Goal: Task Accomplishment & Management: Complete application form

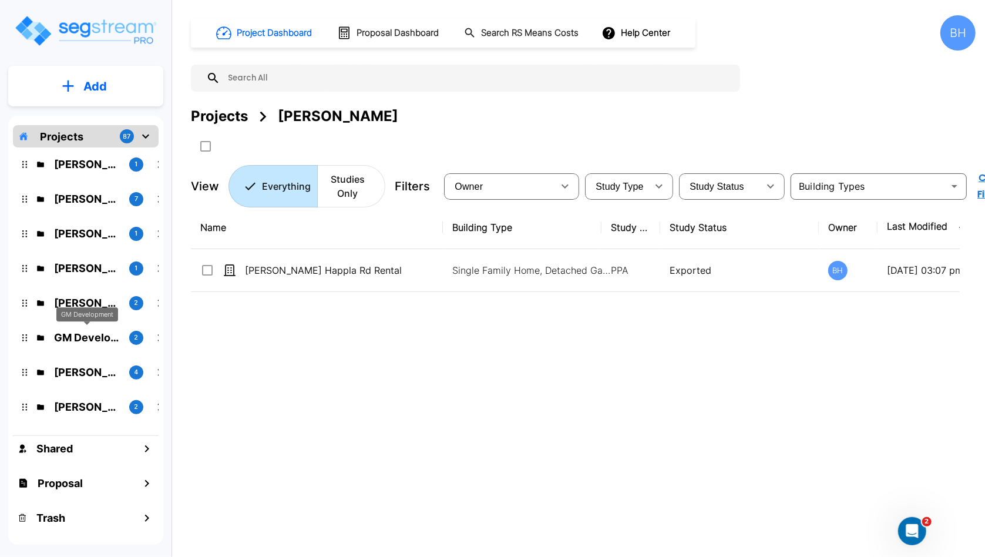
scroll to position [181, 0]
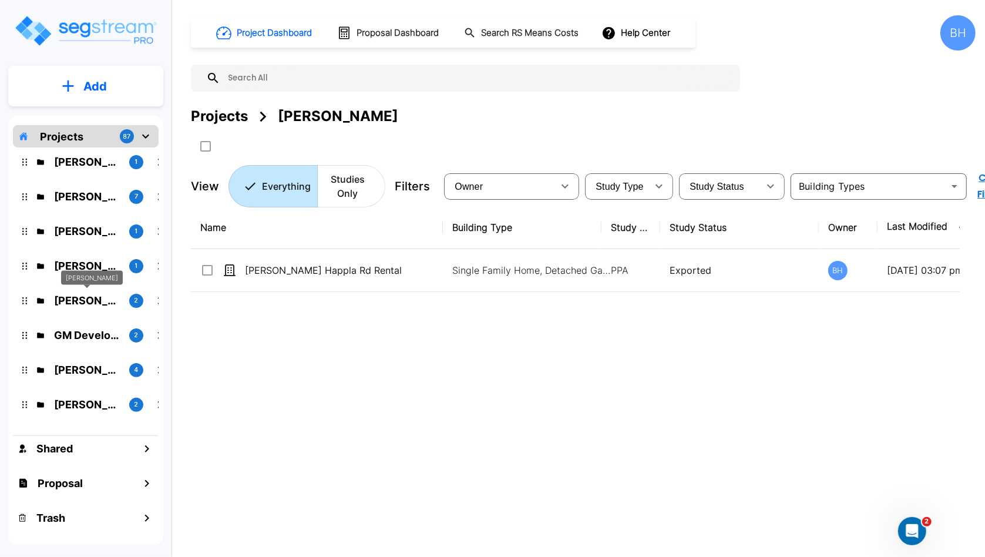
click at [66, 300] on p "James Aldrich" at bounding box center [87, 301] width 66 height 16
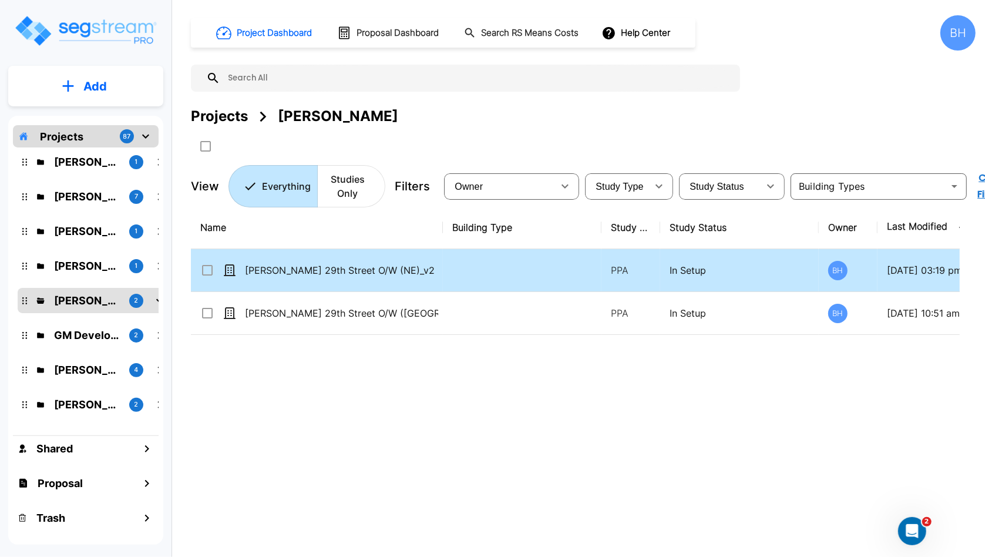
click at [445, 274] on td at bounding box center [522, 270] width 159 height 43
checkbox input "true"
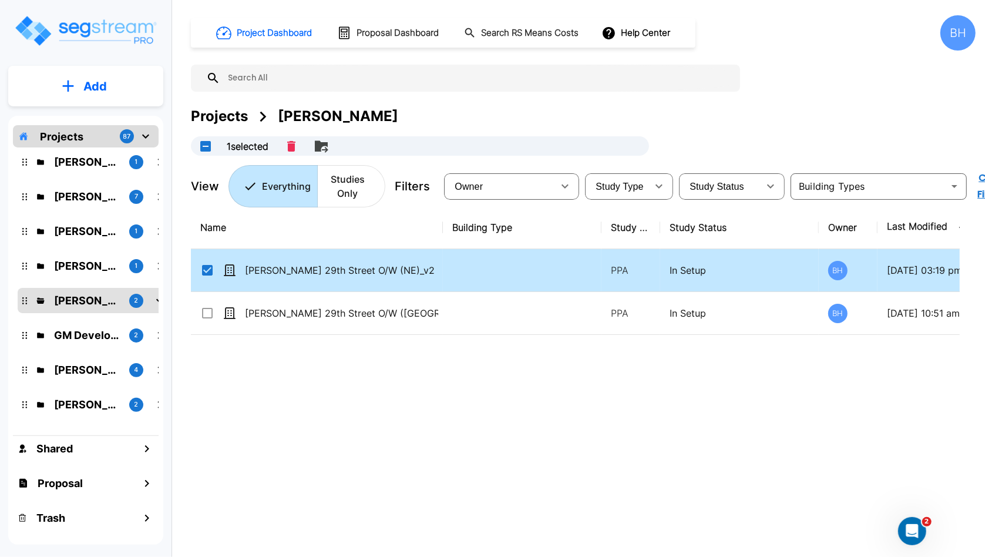
click at [445, 274] on td at bounding box center [522, 270] width 159 height 43
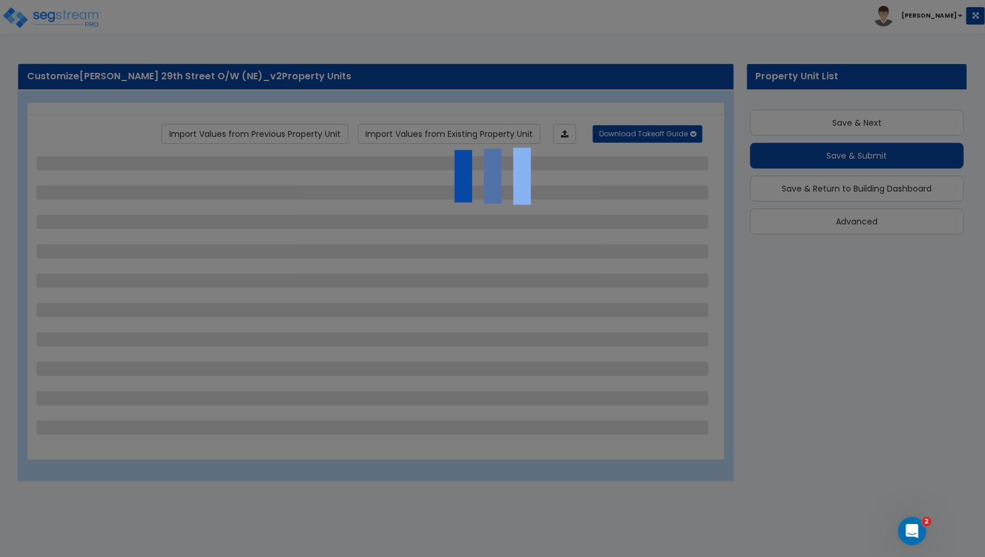
scroll to position [5, 0]
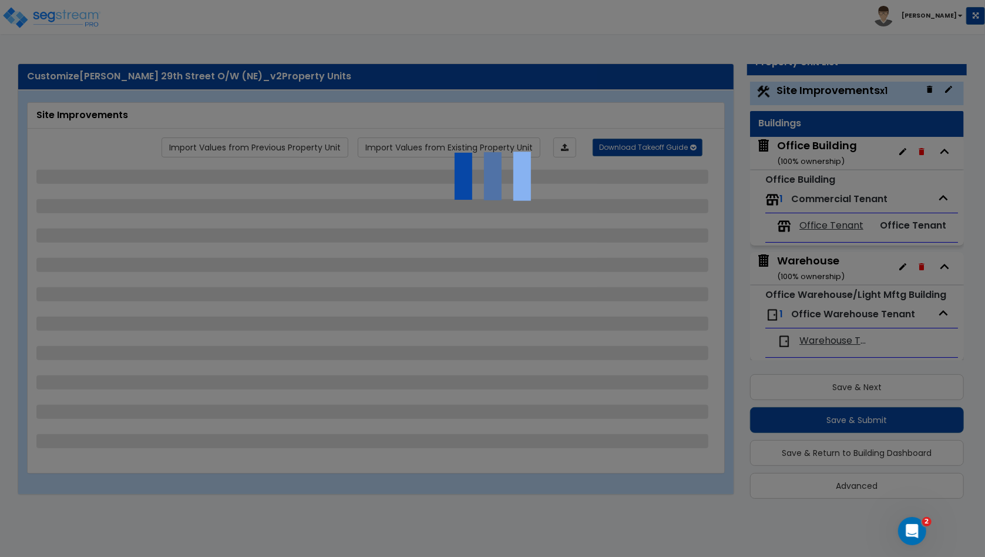
select select "2"
select select "1"
select select "2"
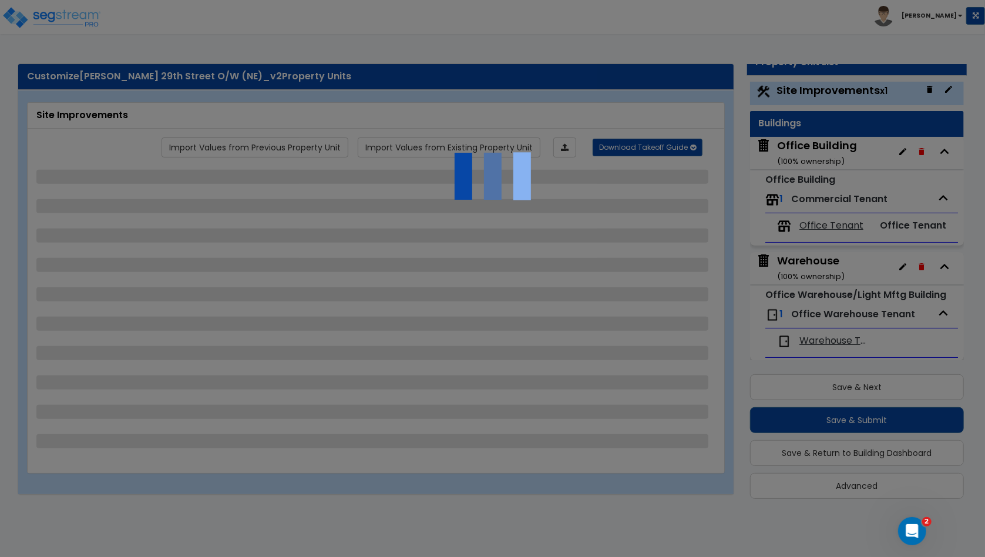
select select "1"
select select "2"
select select "1"
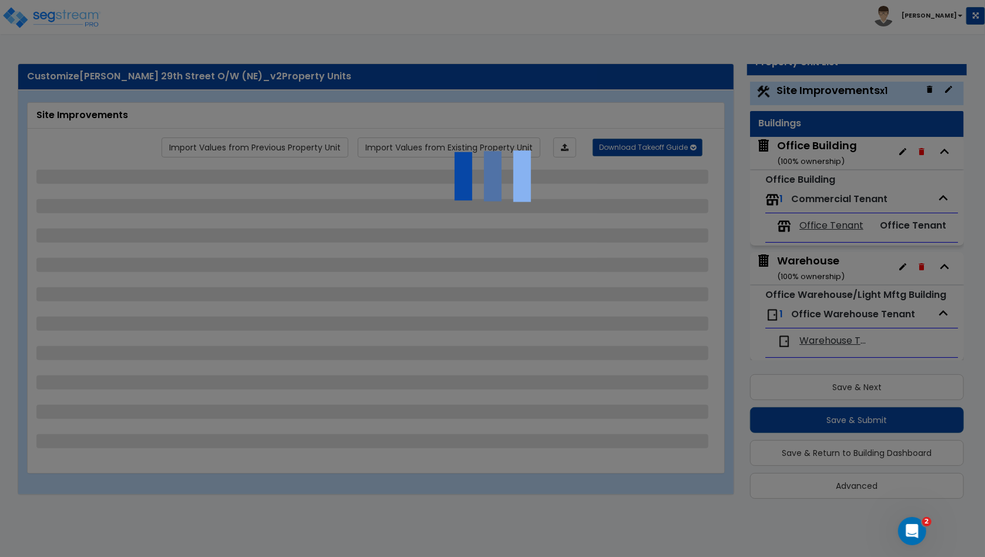
select select "4"
select select "2"
select select "1"
select select "11"
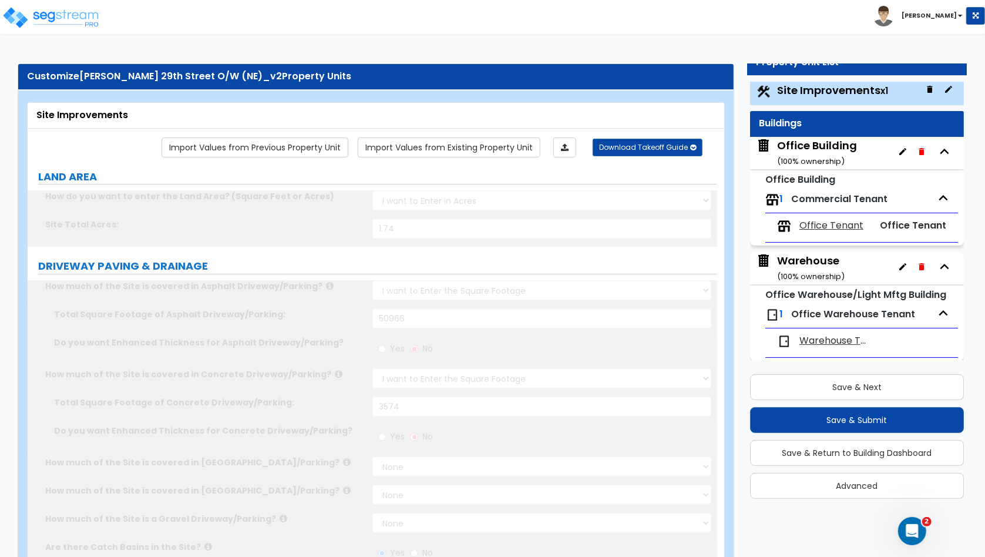
scroll to position [0, 0]
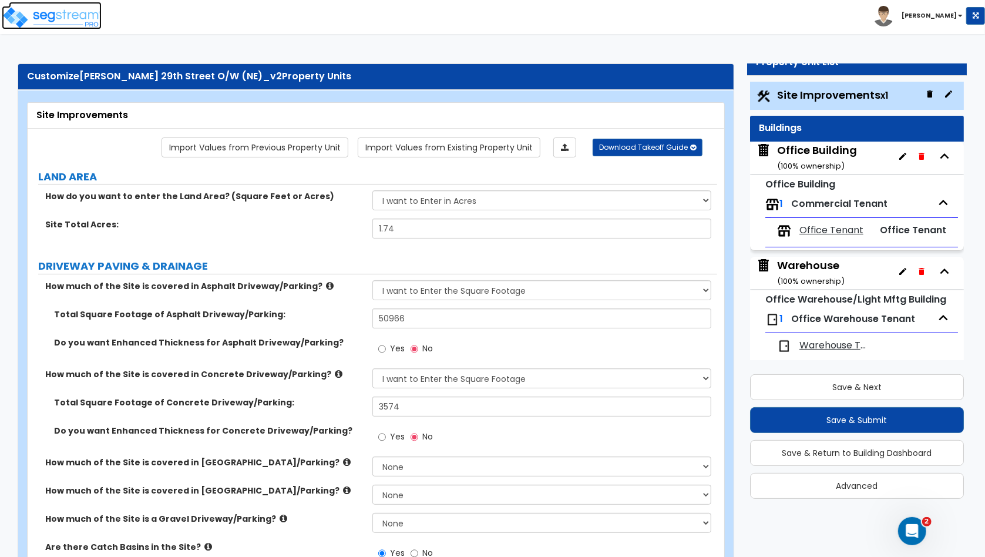
click at [96, 10] on img at bounding box center [52, 18] width 100 height 24
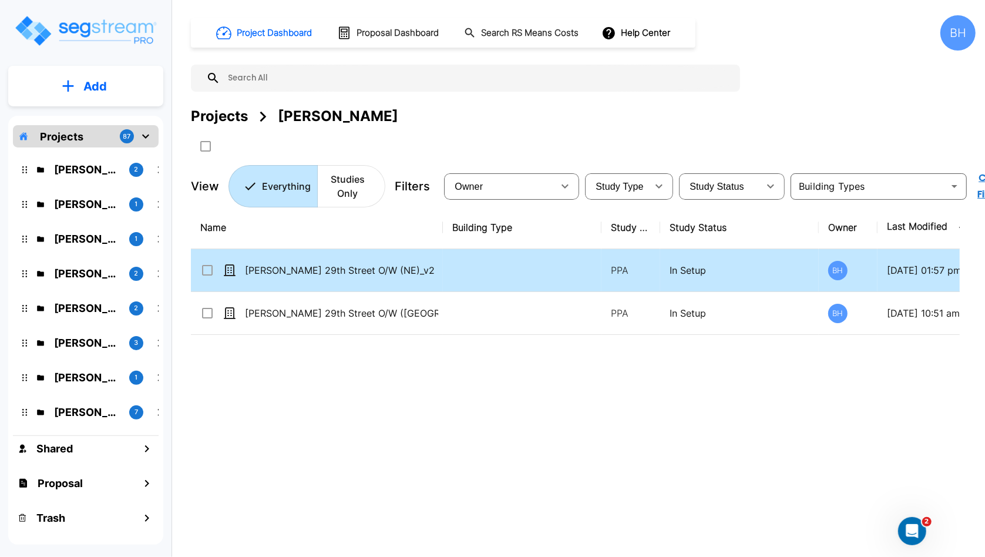
click at [492, 286] on td at bounding box center [522, 270] width 159 height 43
checkbox input "true"
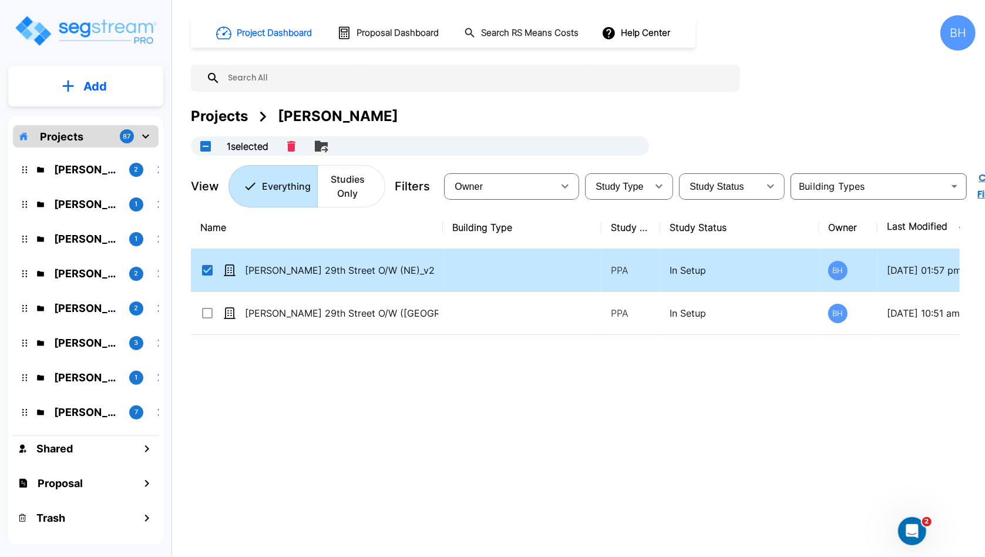
click at [492, 286] on td at bounding box center [522, 270] width 159 height 43
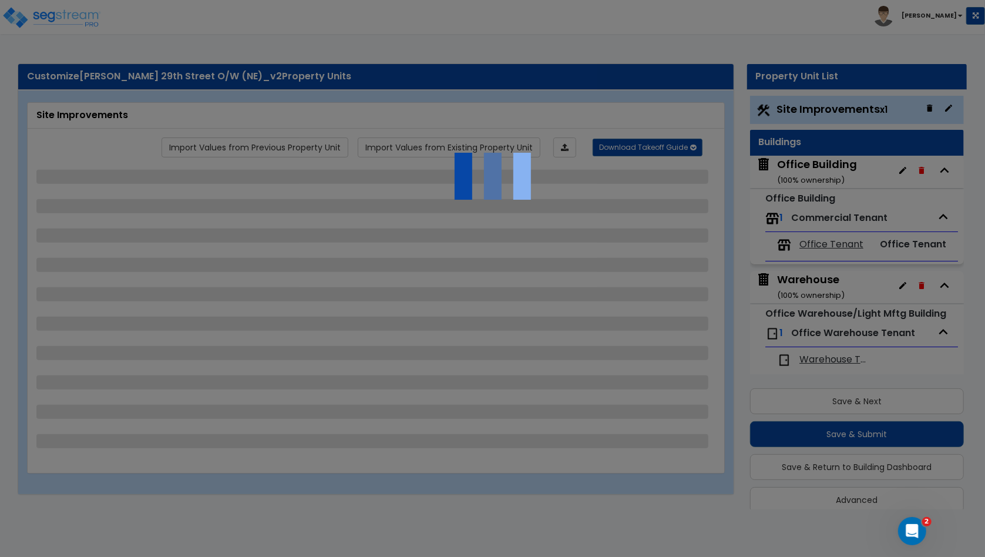
scroll to position [14, 0]
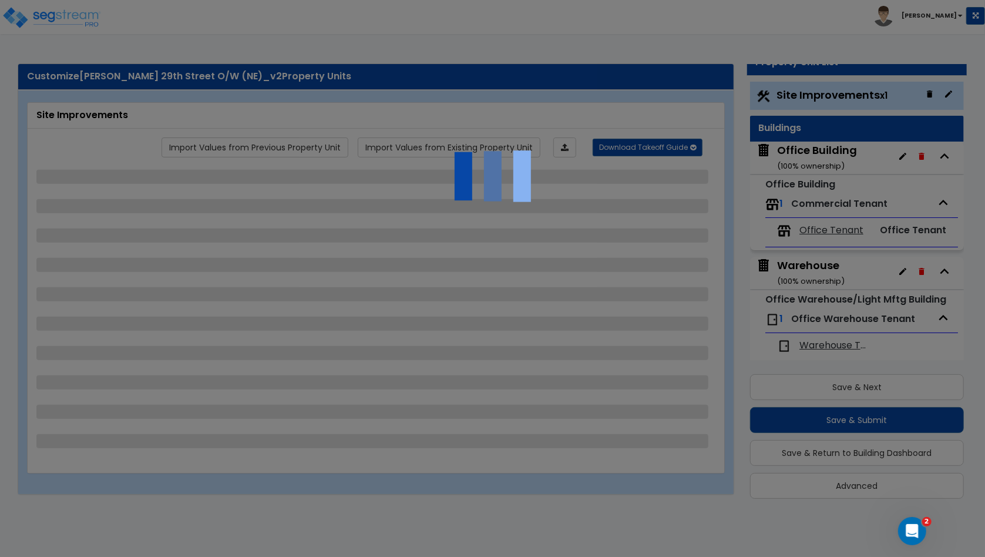
select select "2"
select select "1"
select select "2"
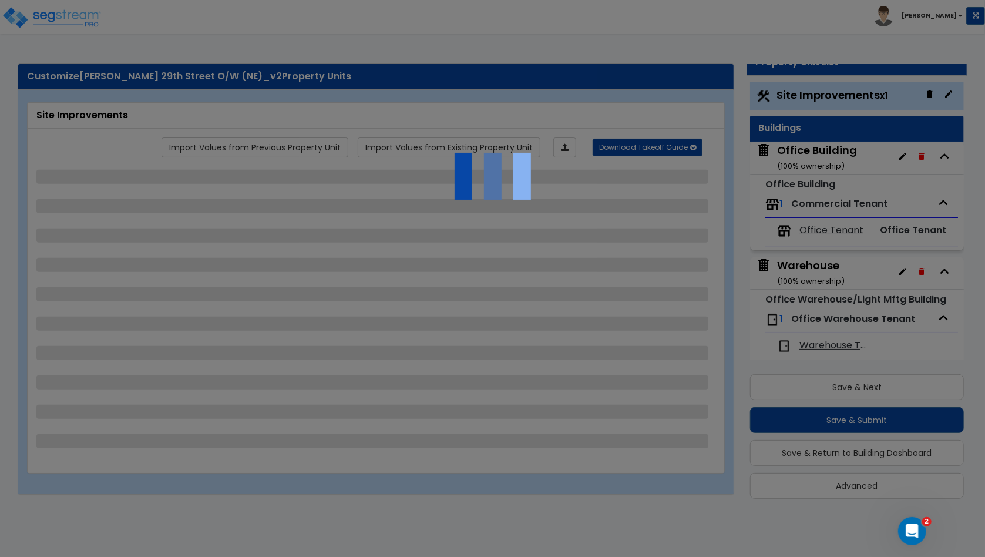
select select "1"
select select "2"
select select "1"
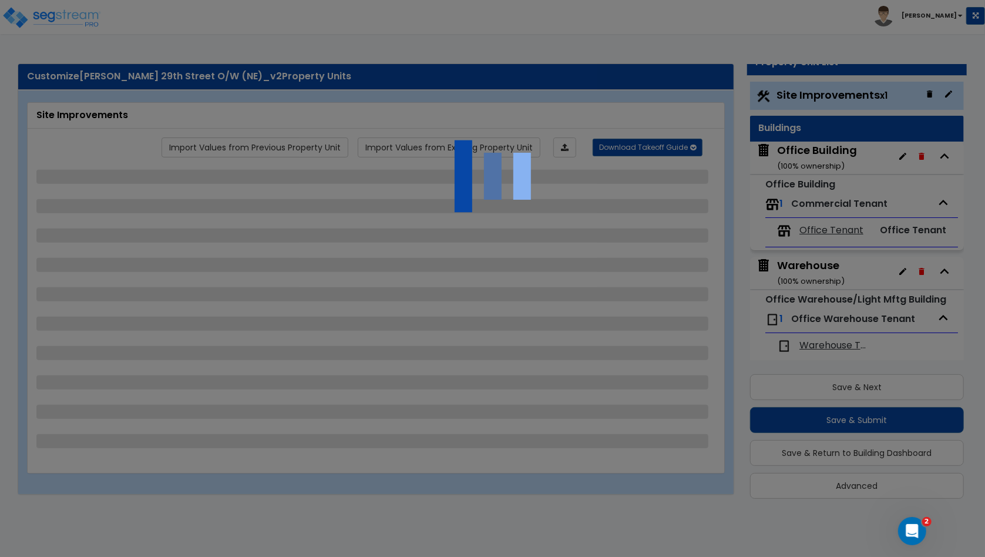
select select "4"
select select "2"
select select "1"
select select "11"
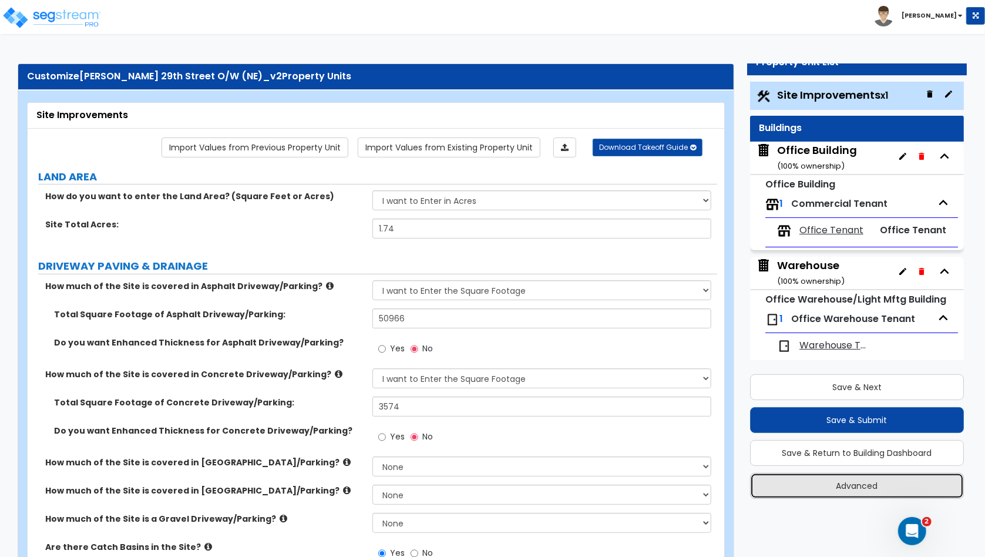
click at [862, 489] on button "Advanced" at bounding box center [857, 486] width 214 height 26
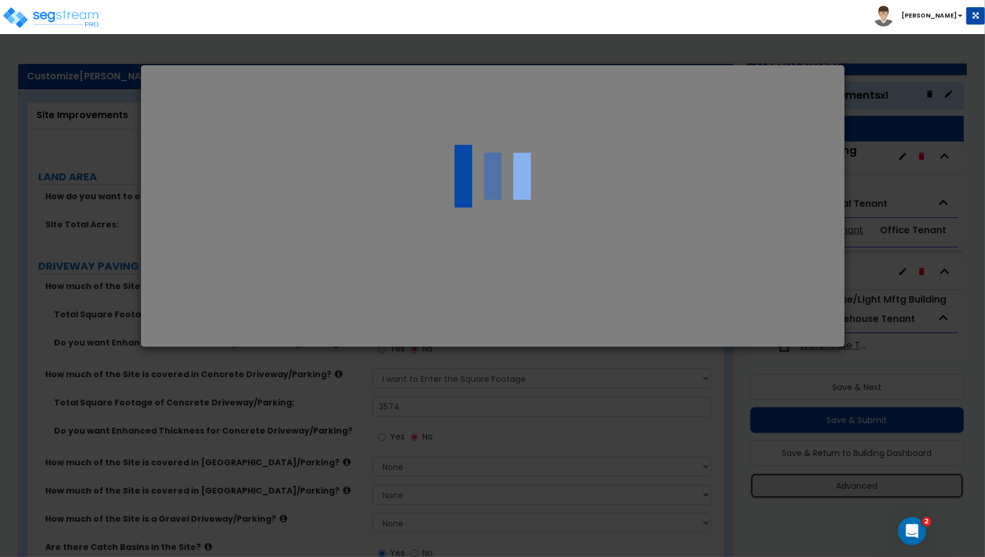
select select "NE"
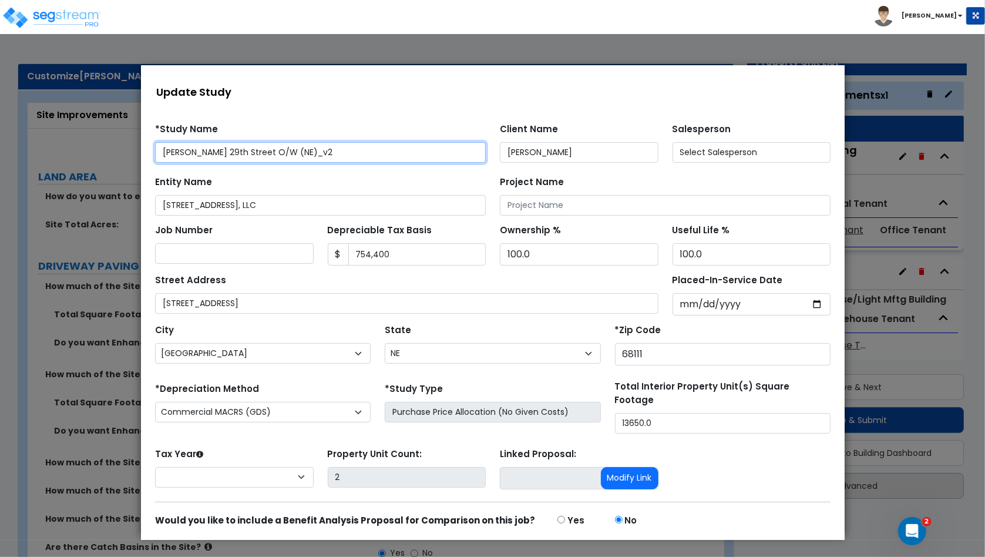
select select "2024"
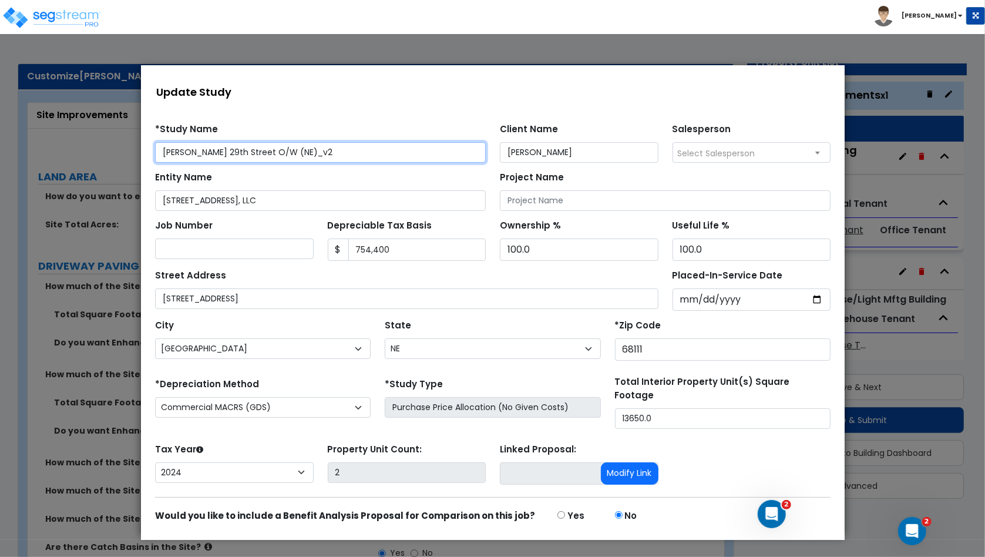
scroll to position [36, 0]
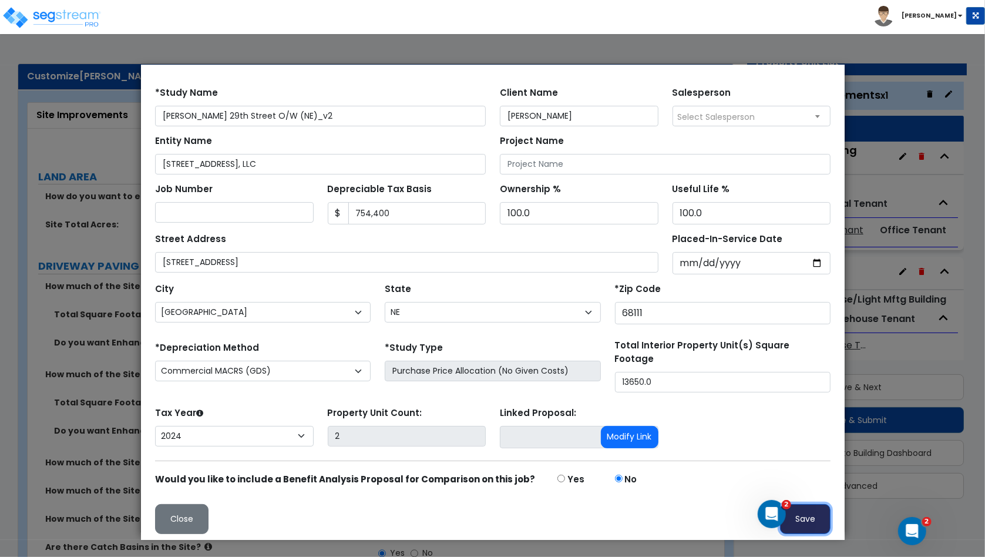
click at [803, 513] on button "Save" at bounding box center [805, 518] width 51 height 30
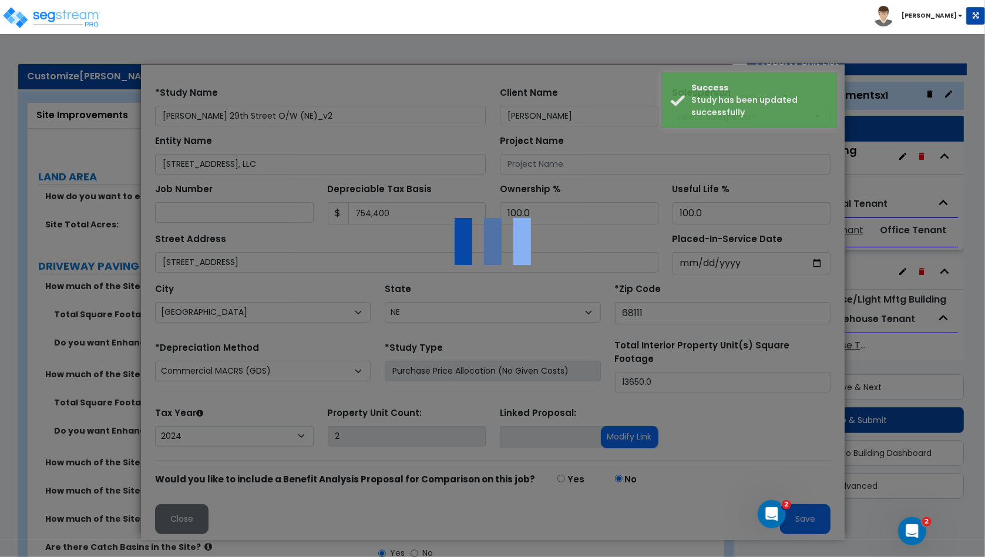
scroll to position [0, 0]
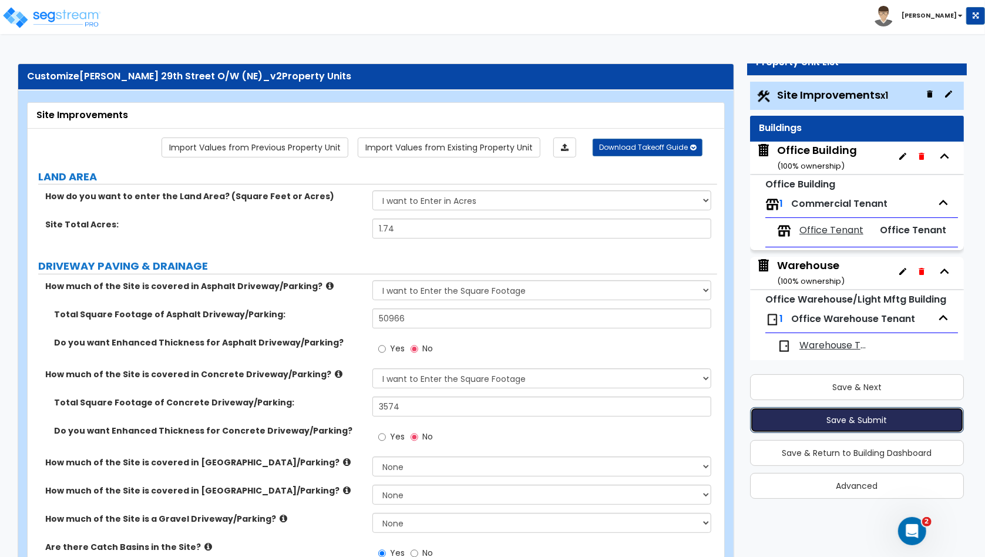
click at [853, 419] on button "Save & Submit" at bounding box center [857, 420] width 214 height 26
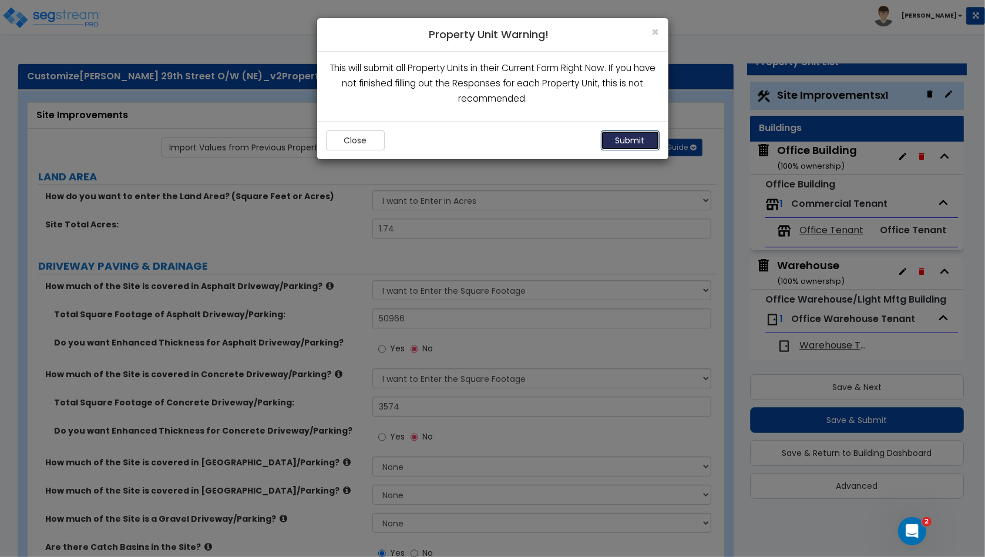
click at [630, 140] on button "Submit" at bounding box center [630, 140] width 59 height 20
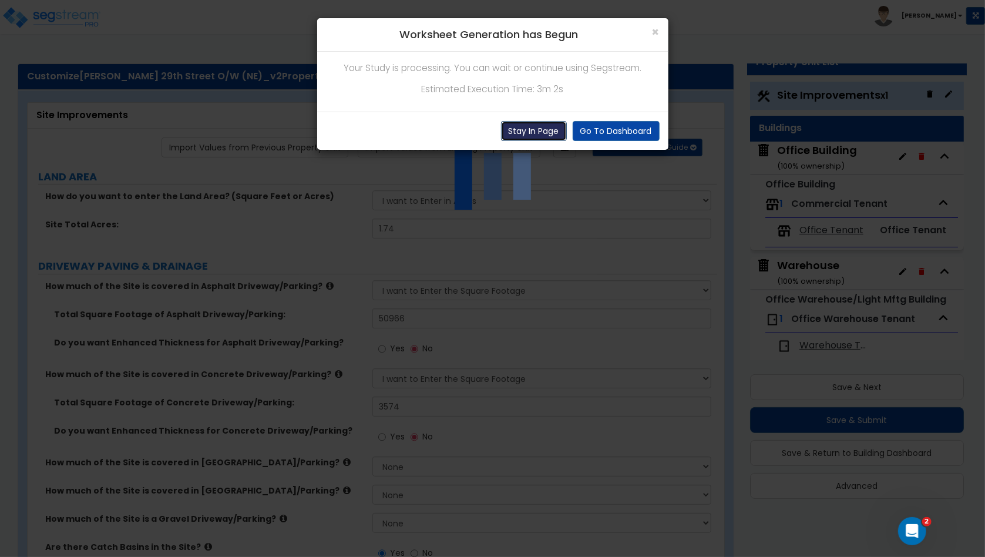
click at [526, 132] on button "Stay In Page" at bounding box center [534, 131] width 66 height 20
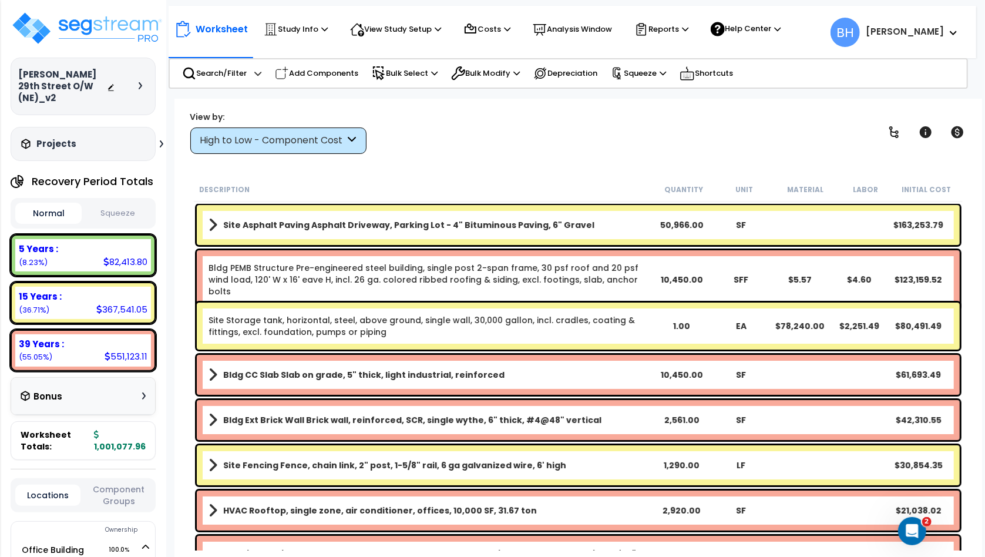
click at [141, 203] on button "Squeeze" at bounding box center [118, 213] width 66 height 21
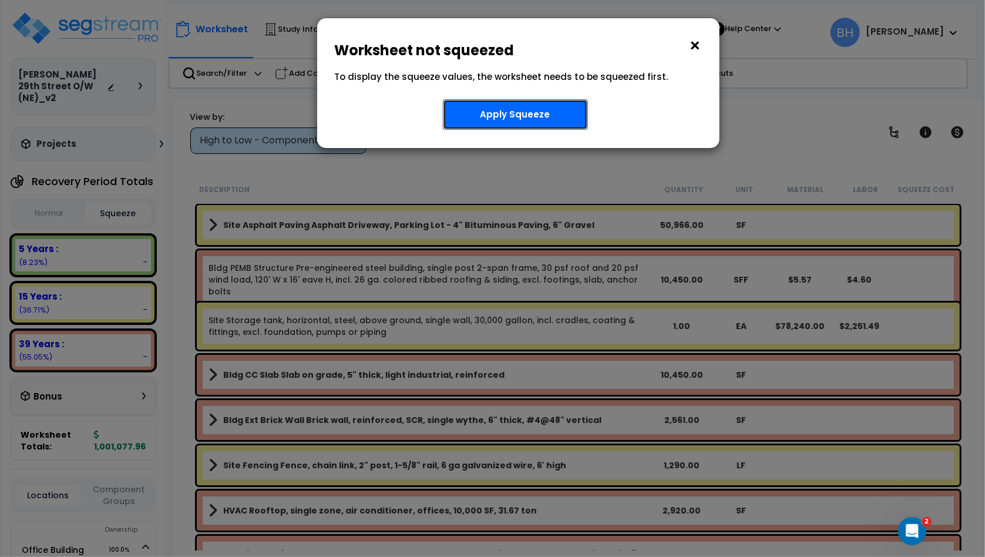
click at [503, 112] on button "Apply Squeeze" at bounding box center [515, 114] width 145 height 31
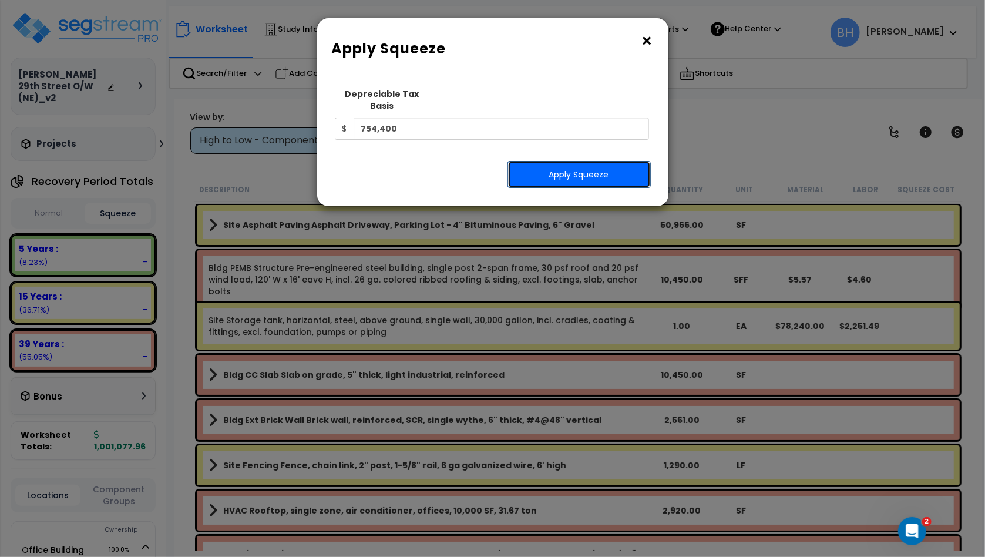
click at [591, 170] on button "Apply Squeeze" at bounding box center [579, 174] width 143 height 27
